Goal: Navigation & Orientation: Find specific page/section

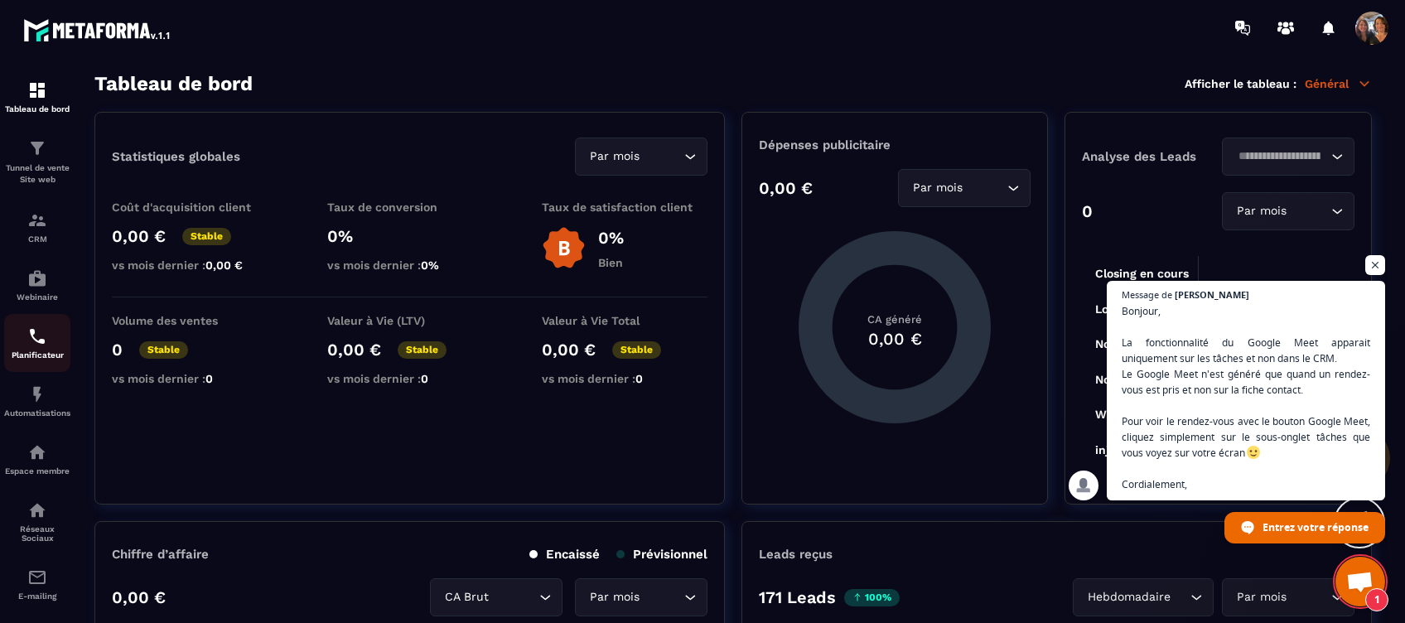
click at [38, 340] on img at bounding box center [37, 336] width 20 height 20
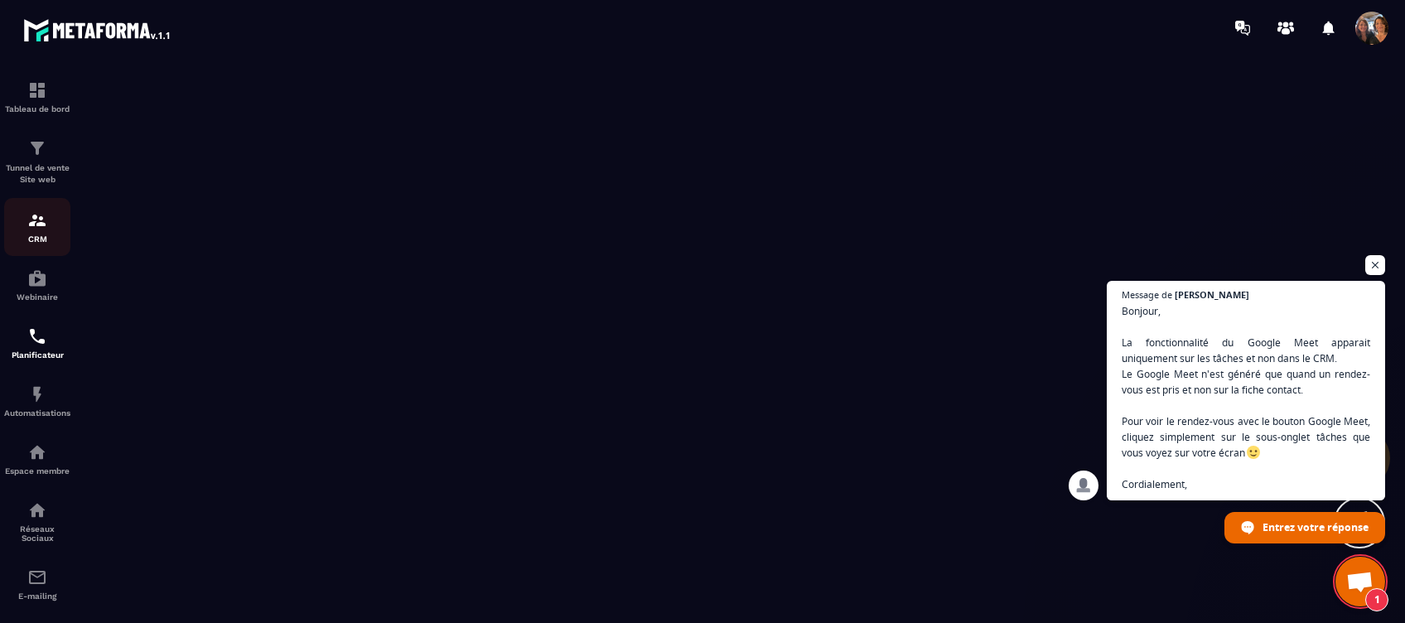
click at [42, 234] on p "CRM" at bounding box center [37, 238] width 66 height 9
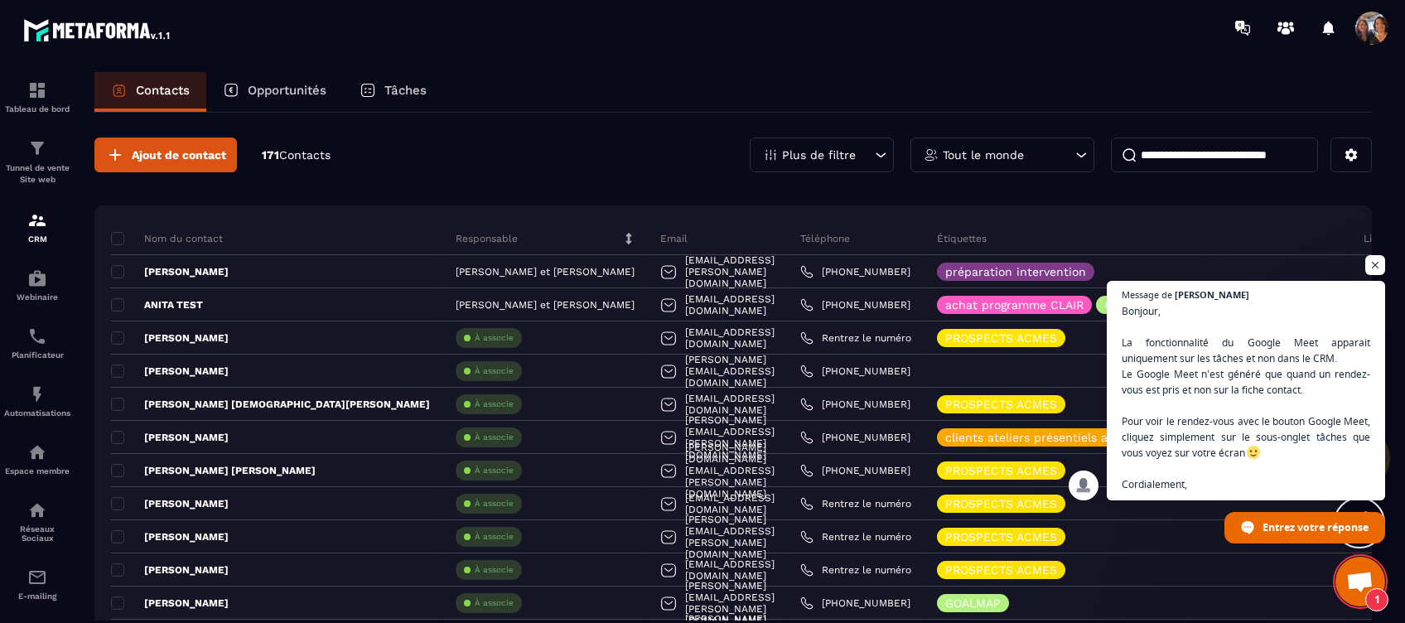
click at [411, 86] on p "Tâches" at bounding box center [405, 90] width 42 height 15
